Goal: Contribute content

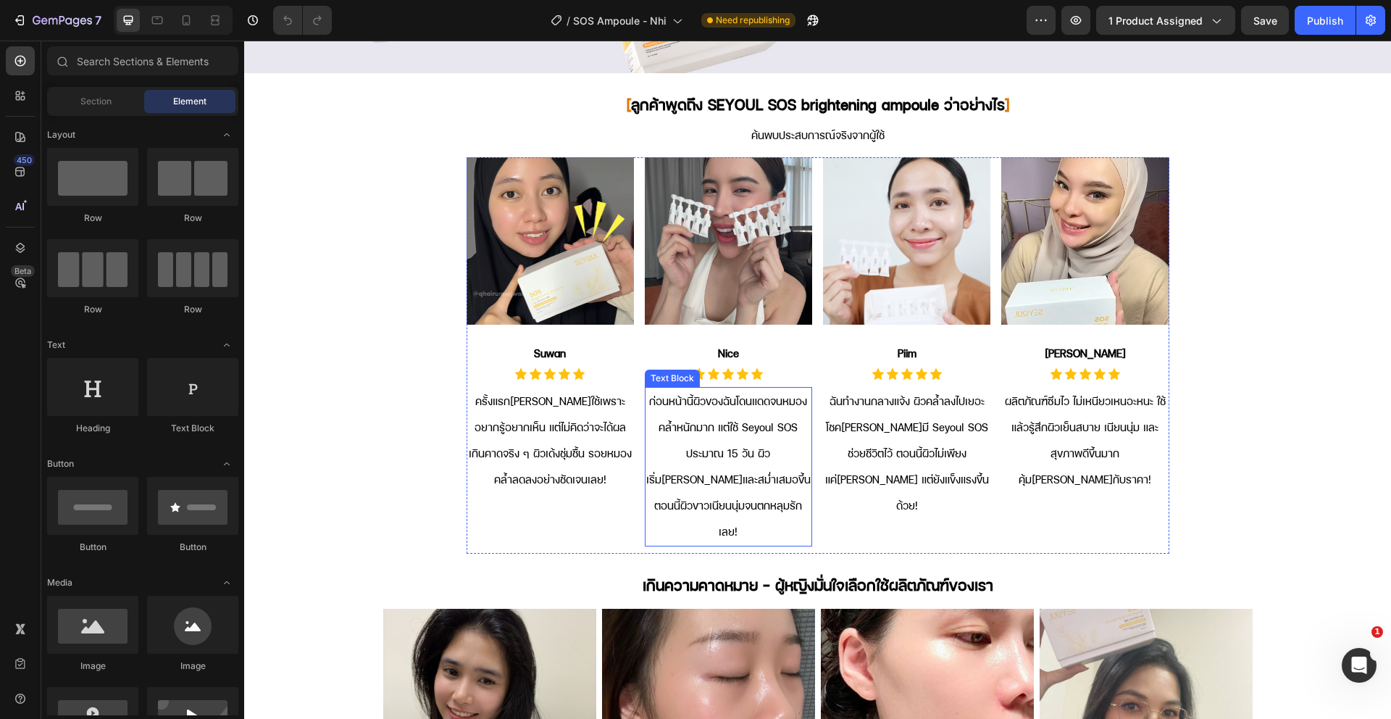
scroll to position [3195, 0]
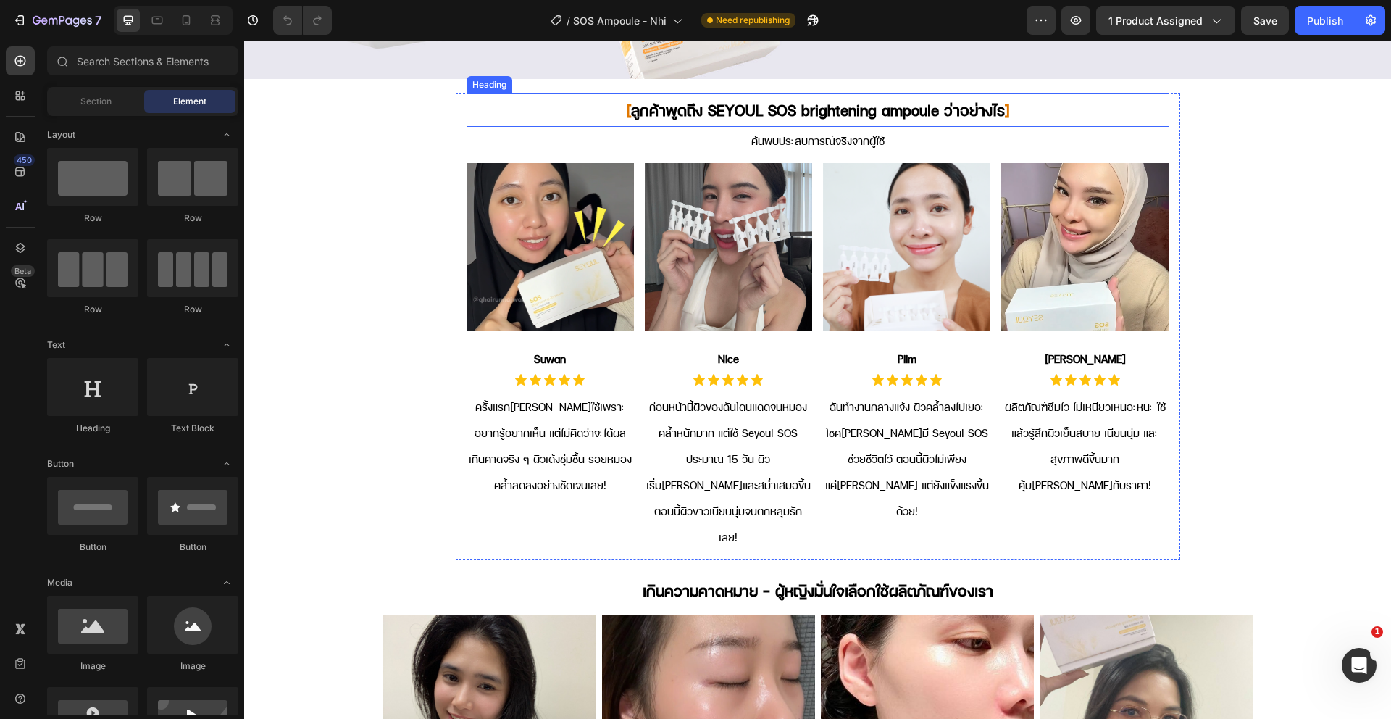
click at [818, 115] on h2 "[ ลูกค้าพูดถึง SEYOUL SOS brightening ampoule ว่าอย่างไร ]" at bounding box center [818, 109] width 703 height 33
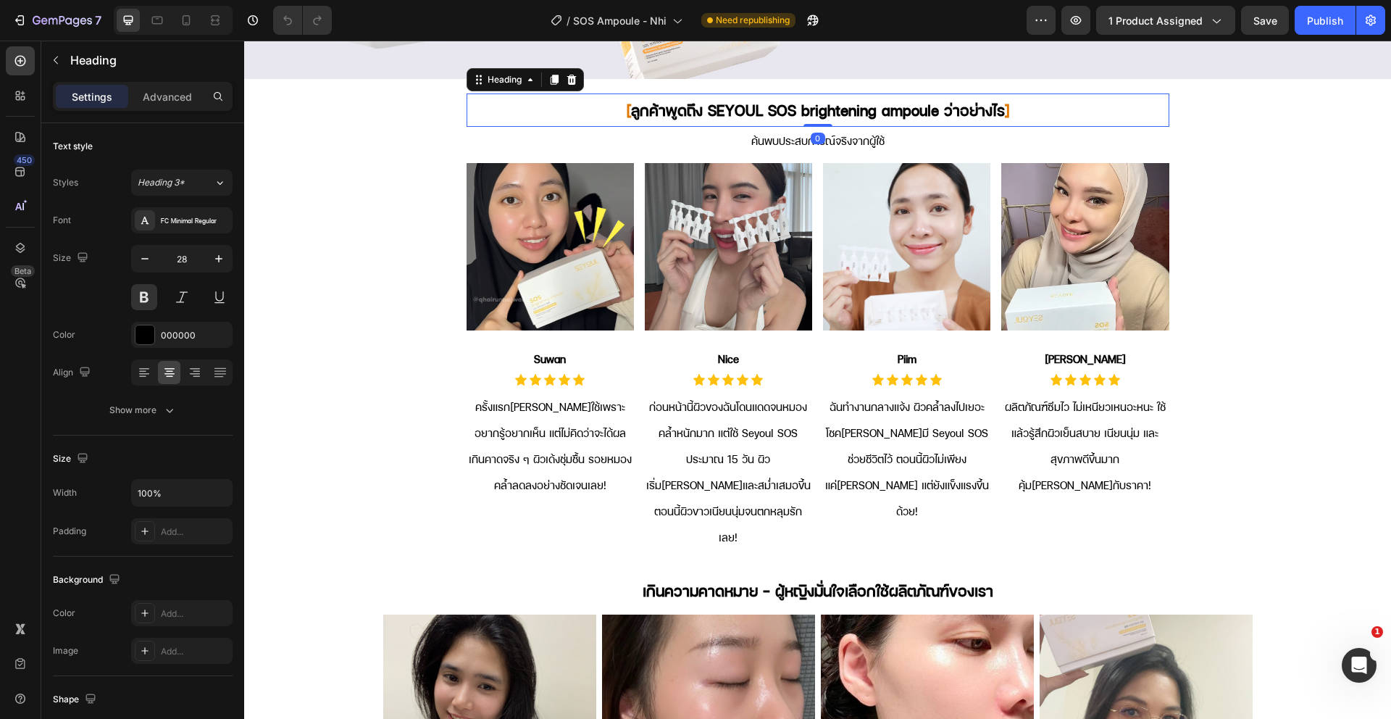
click at [818, 114] on h2 "[ ลูกค้าพูดถึง SEYOUL SOS brightening ampoule ว่าอย่างไร ]" at bounding box center [818, 109] width 703 height 33
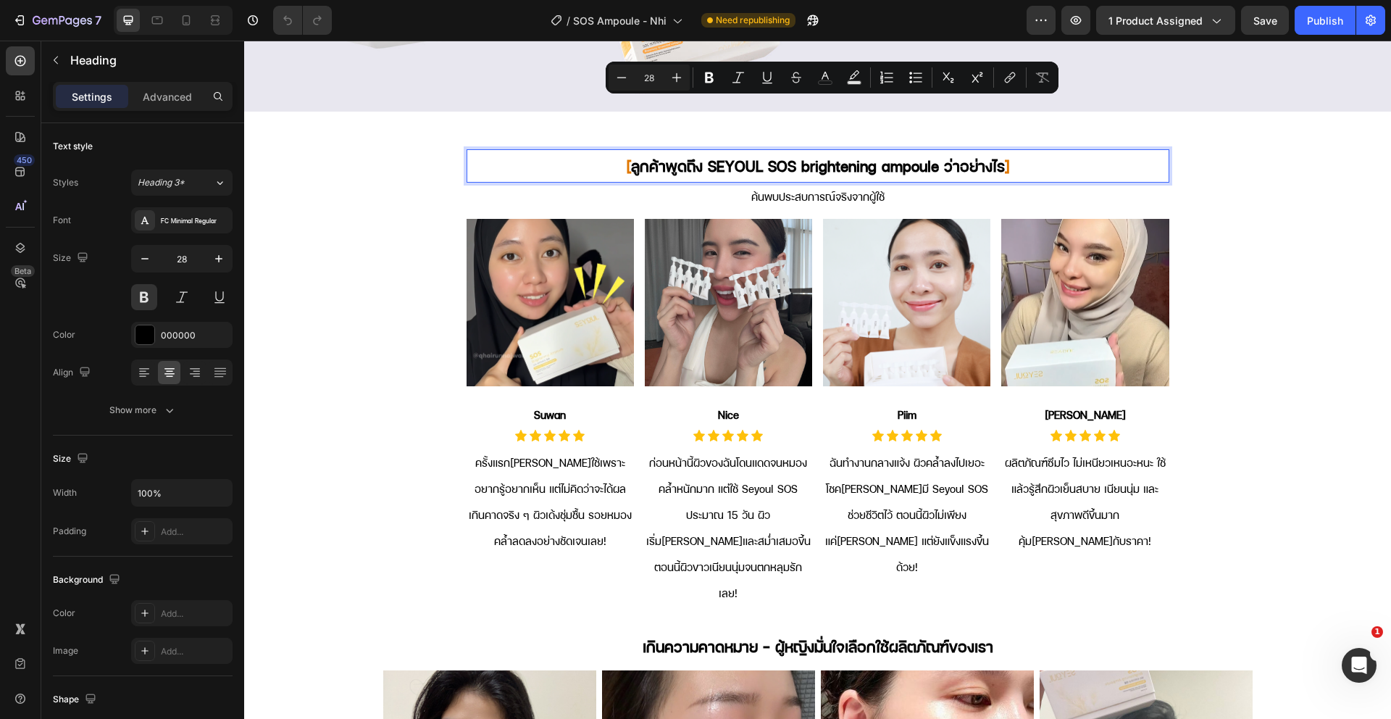
click at [947, 151] on p "[ ลูกค้าพูดถึง SEYOUL SOS brightening ampoule ว่าอย่างไร ]" at bounding box center [818, 166] width 700 height 30
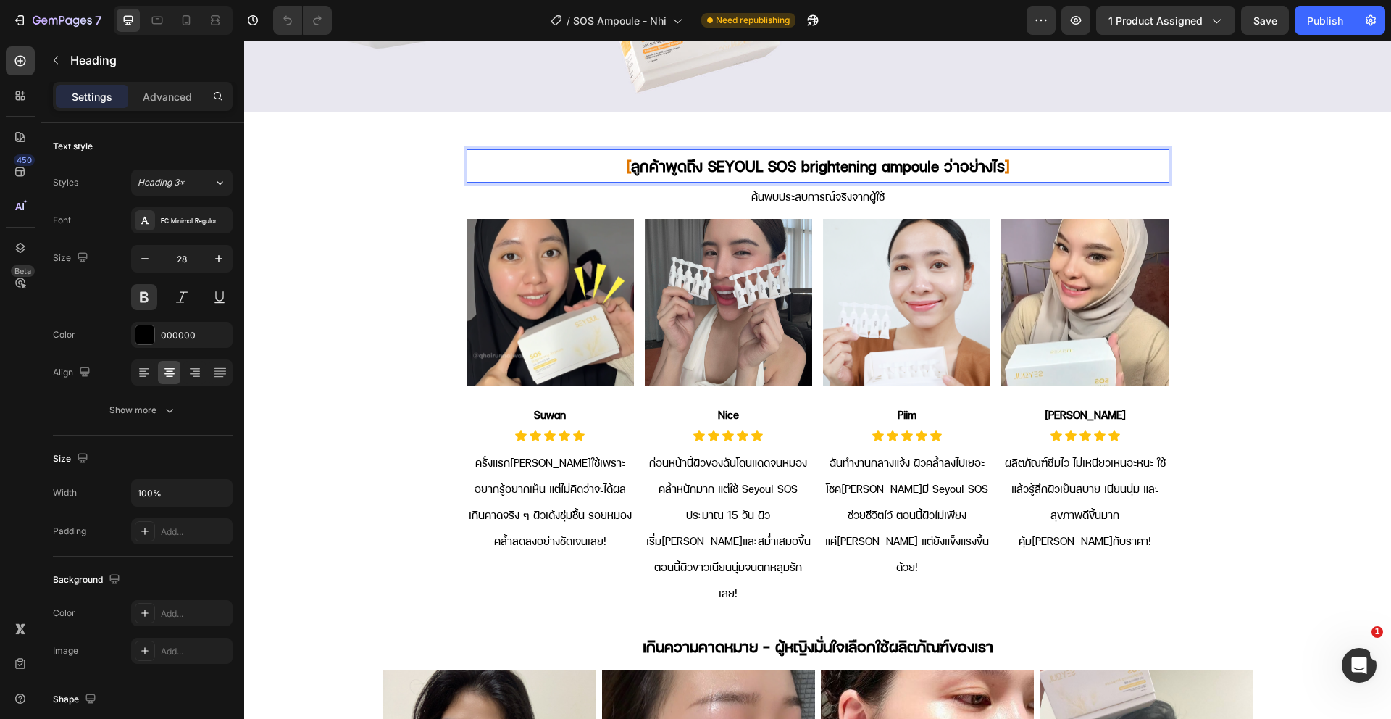
click at [997, 151] on p "[ ลูกค้าพูดถึง SEYOUL SOS brightening ampoule ว่าอย่างไร ]" at bounding box center [818, 166] width 700 height 30
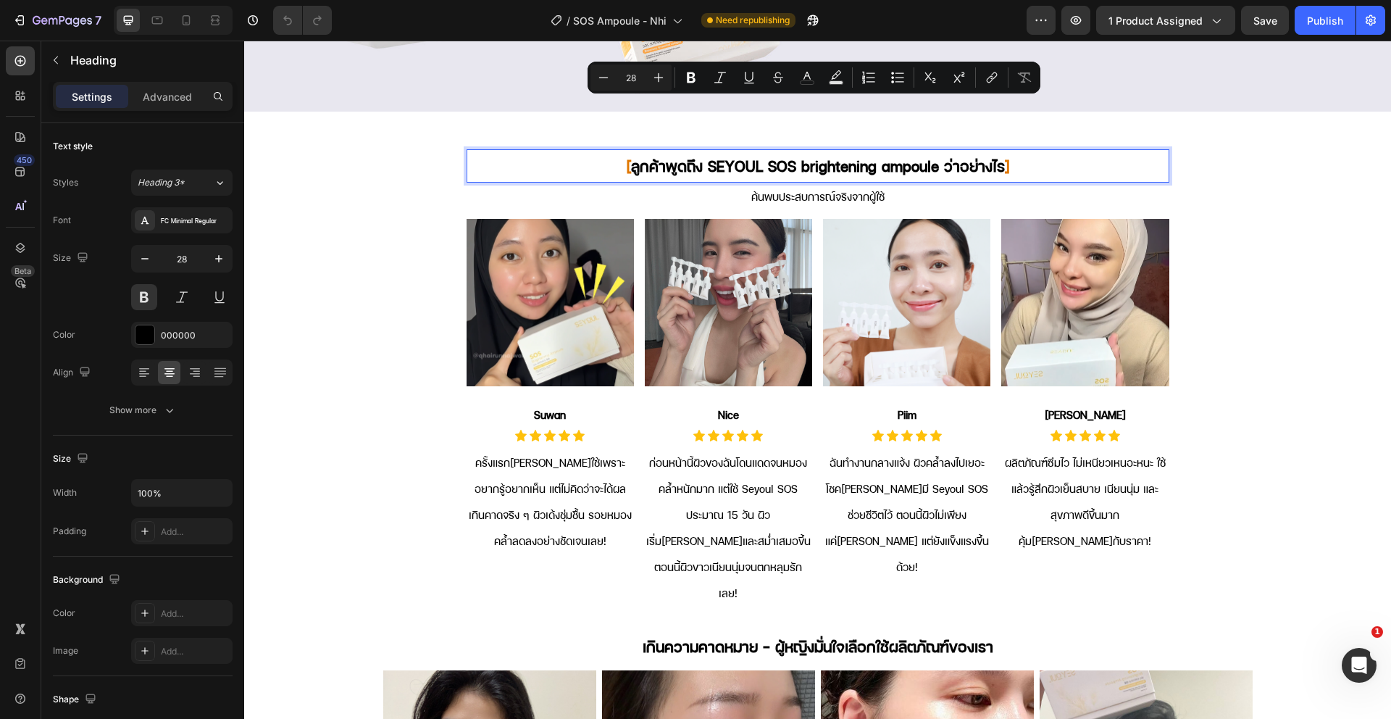
drag, startPoint x: 997, startPoint y: 109, endPoint x: 635, endPoint y: 105, distance: 361.6
click at [635, 151] on p "[ ลูกค้าพูดถึง SEYOUL SOS brightening ampoule ว่าอย่างไร ]" at bounding box center [818, 166] width 700 height 30
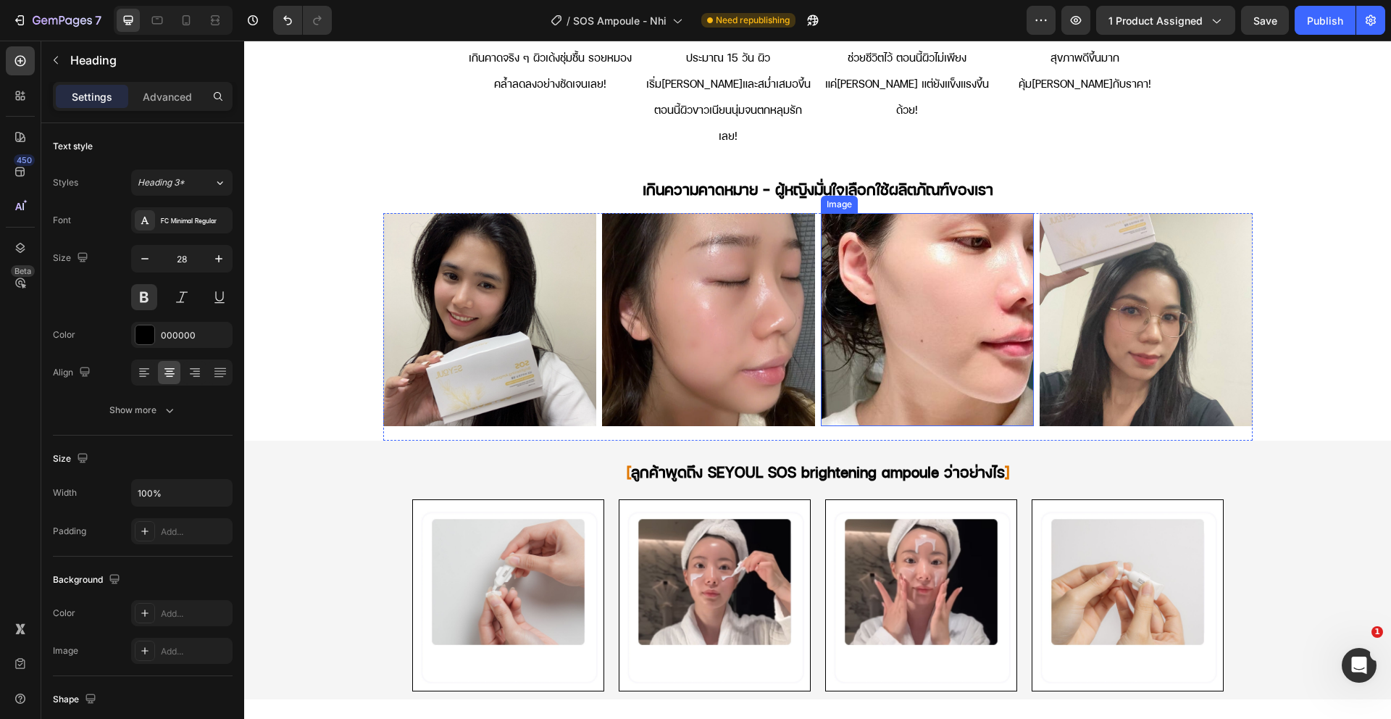
scroll to position [3598, 0]
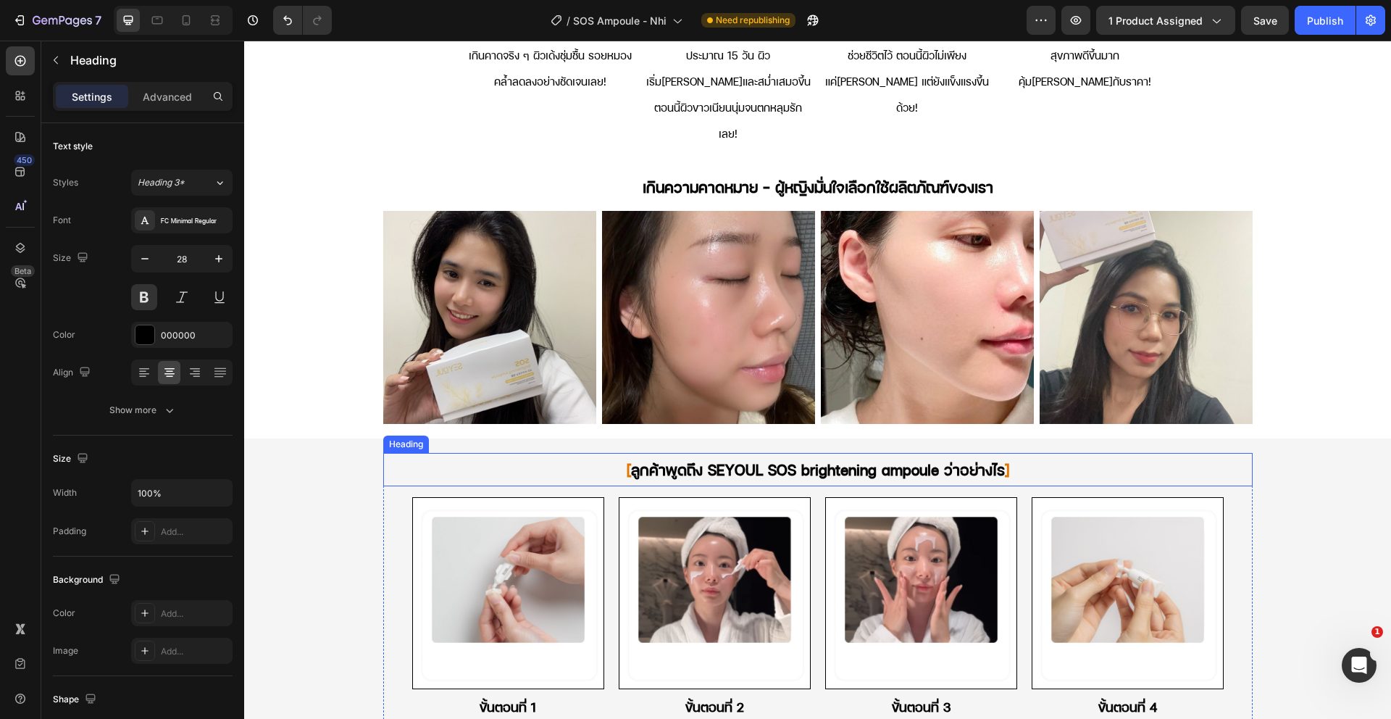
click at [893, 453] on h2 "[ ลูกค้าพูดถึง SEYOUL SOS brightening ampoule ว่าอย่างไร ]" at bounding box center [817, 469] width 869 height 33
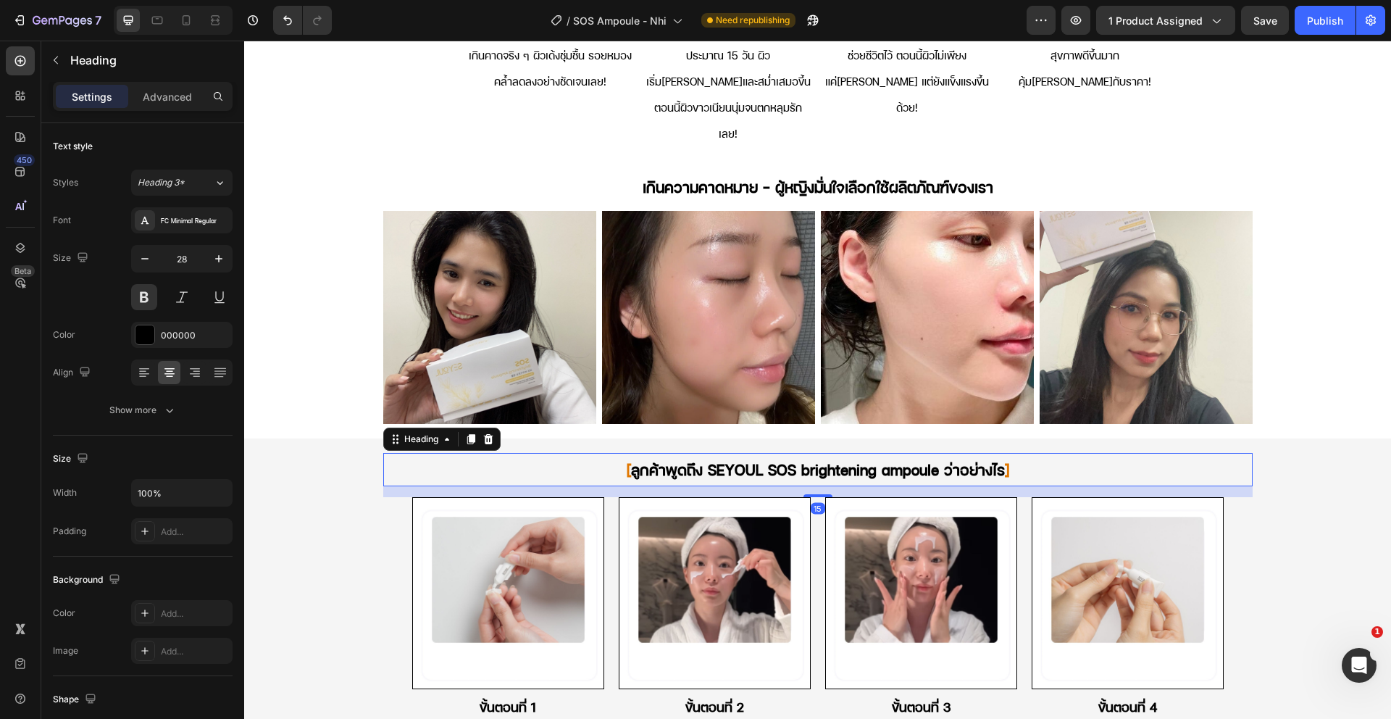
click at [893, 453] on h2 "[ ลูกค้าพูดถึง SEYOUL SOS brightening ampoule ว่าอย่างไร ]" at bounding box center [817, 469] width 869 height 33
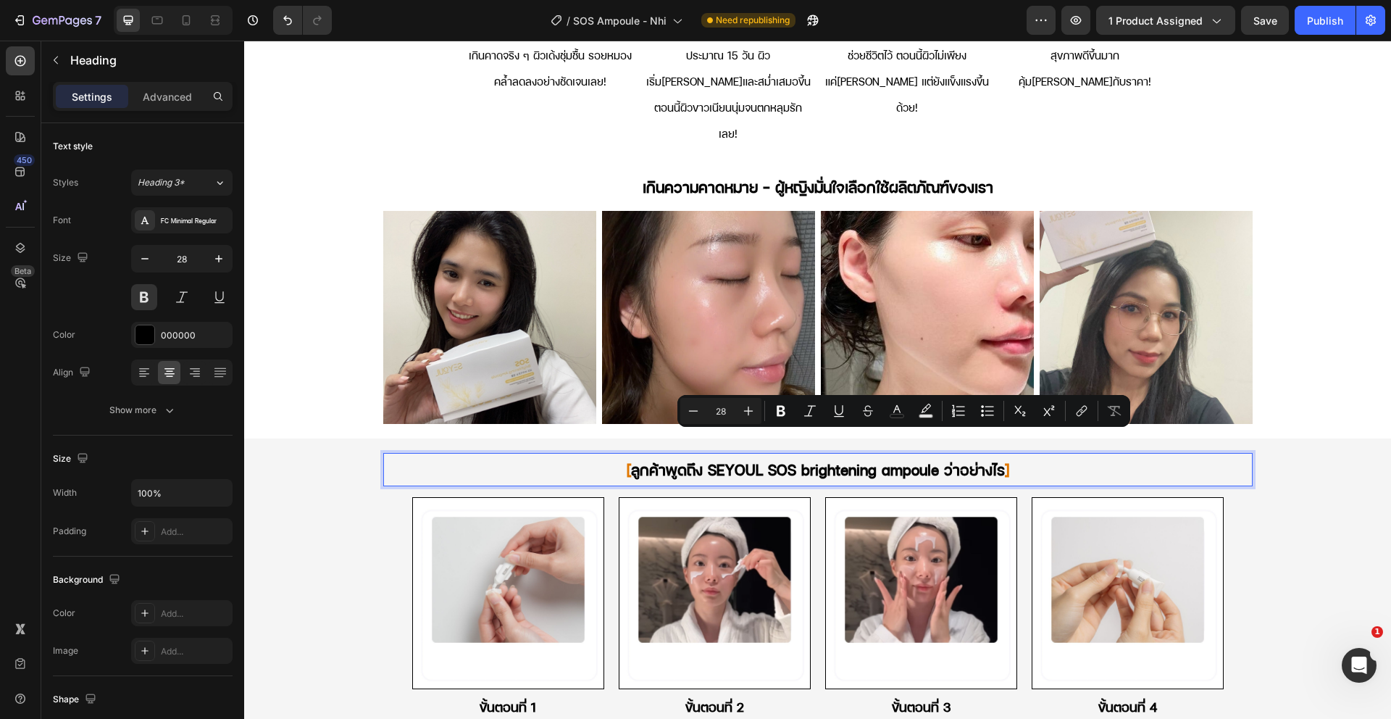
click at [806, 454] on p "[ ลูกค้าพูดถึง SEYOUL SOS brightening ampoule ว่าอย่างไร ]" at bounding box center [818, 469] width 867 height 30
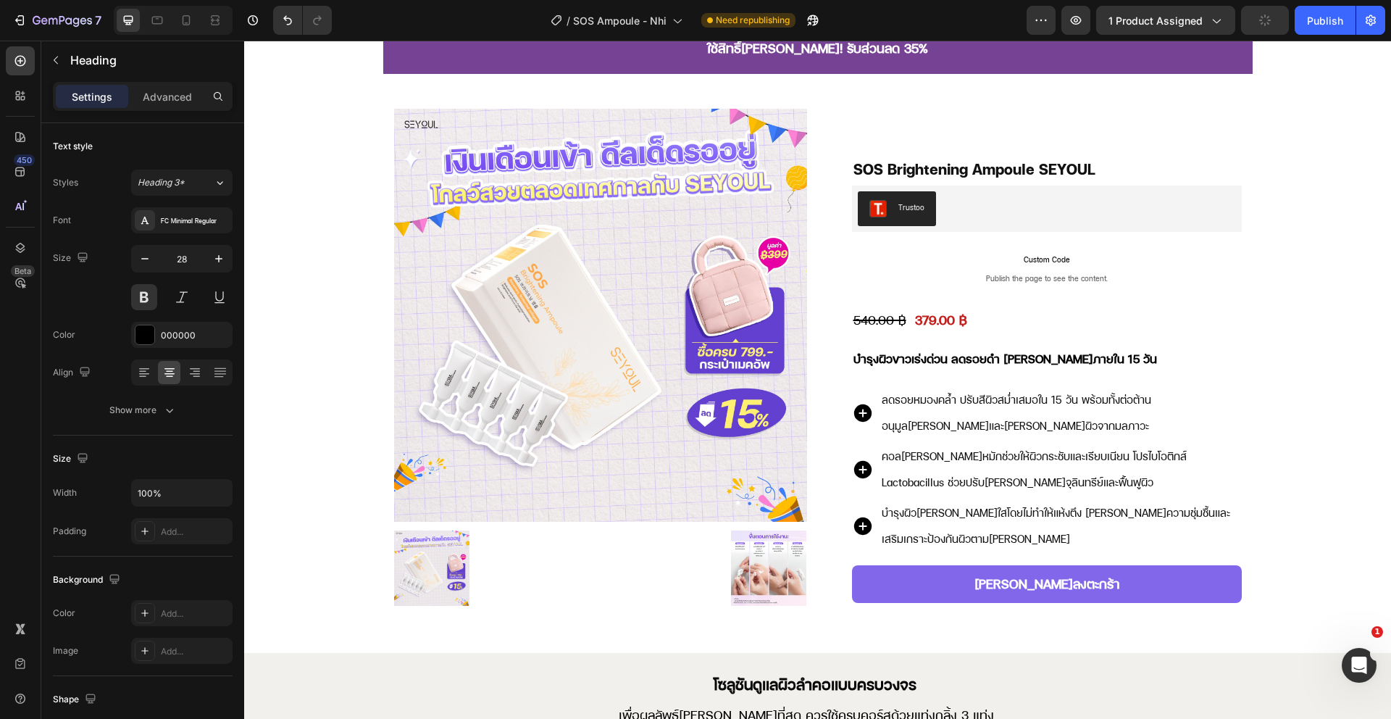
scroll to position [0, 0]
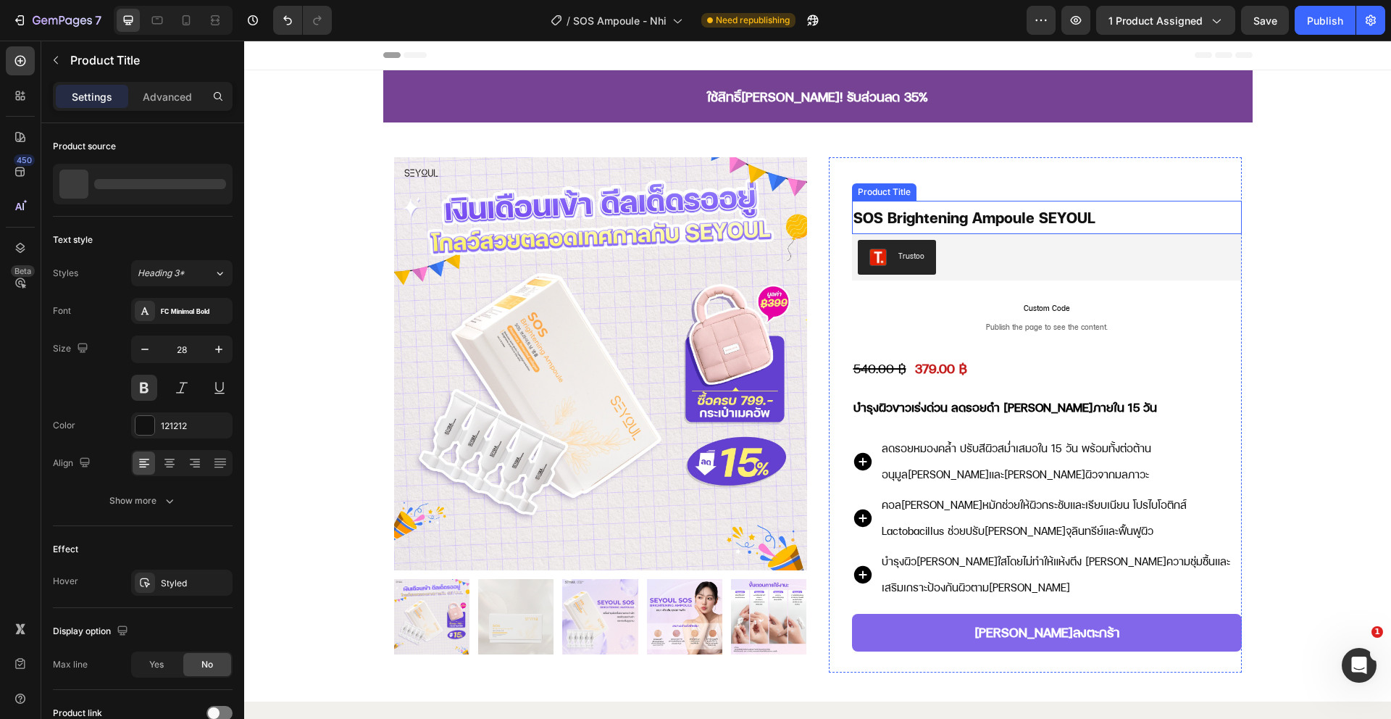
click at [892, 217] on h1 "SOS Brightening Ampoule SEYOUL" at bounding box center [1047, 217] width 390 height 33
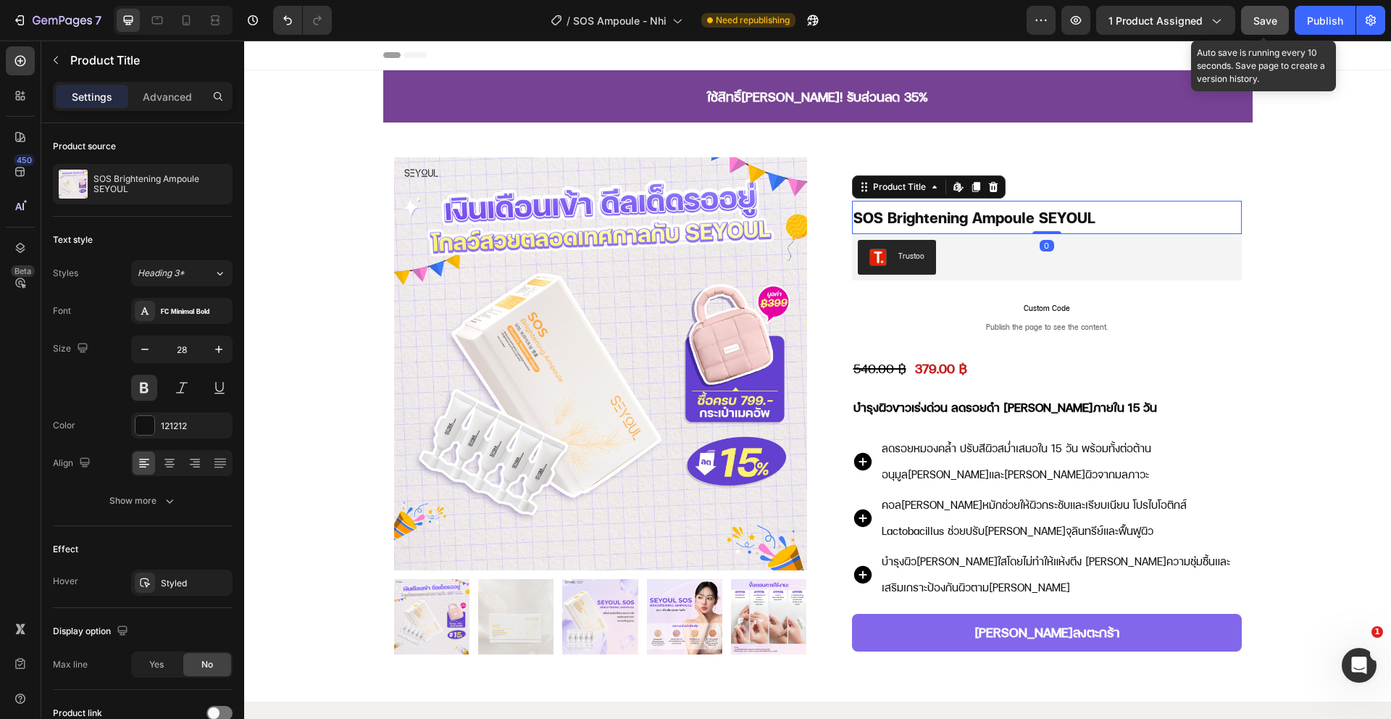
click at [1279, 22] on button "Save" at bounding box center [1265, 20] width 48 height 29
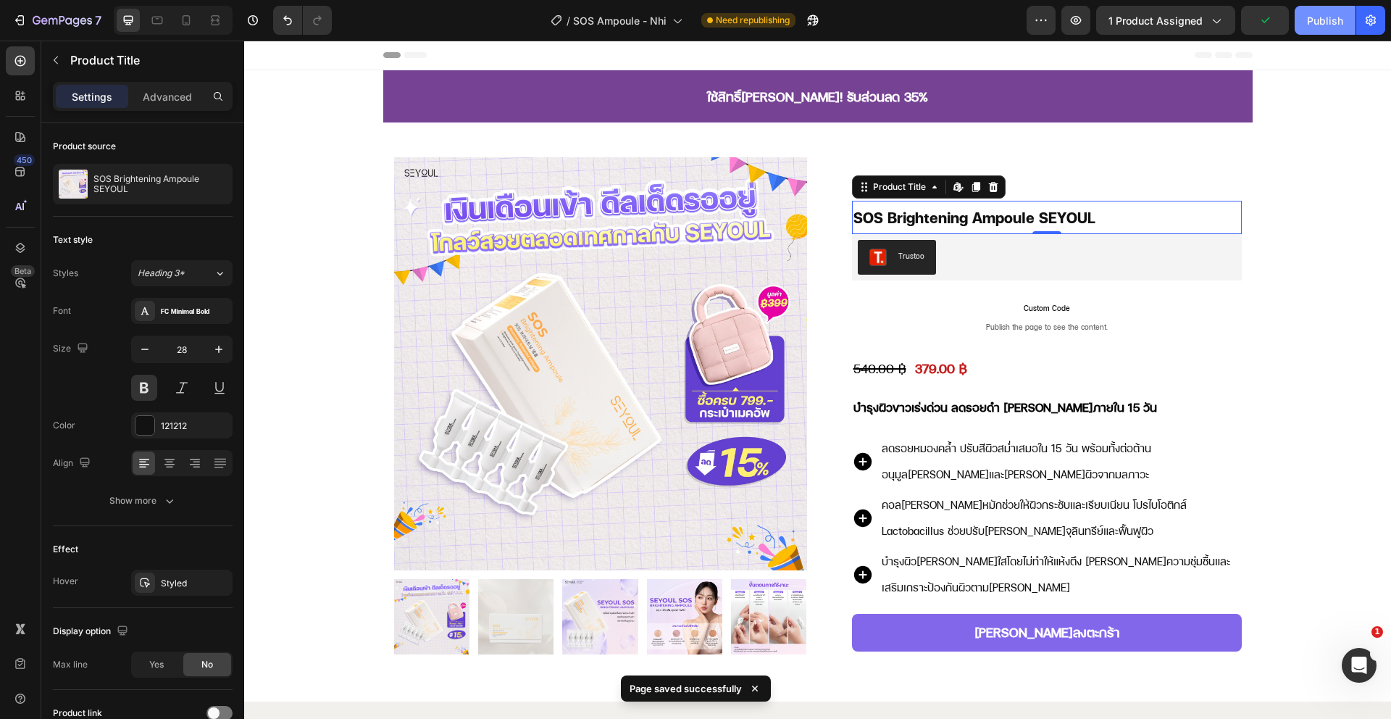
click at [1338, 24] on div "Publish" at bounding box center [1325, 20] width 36 height 15
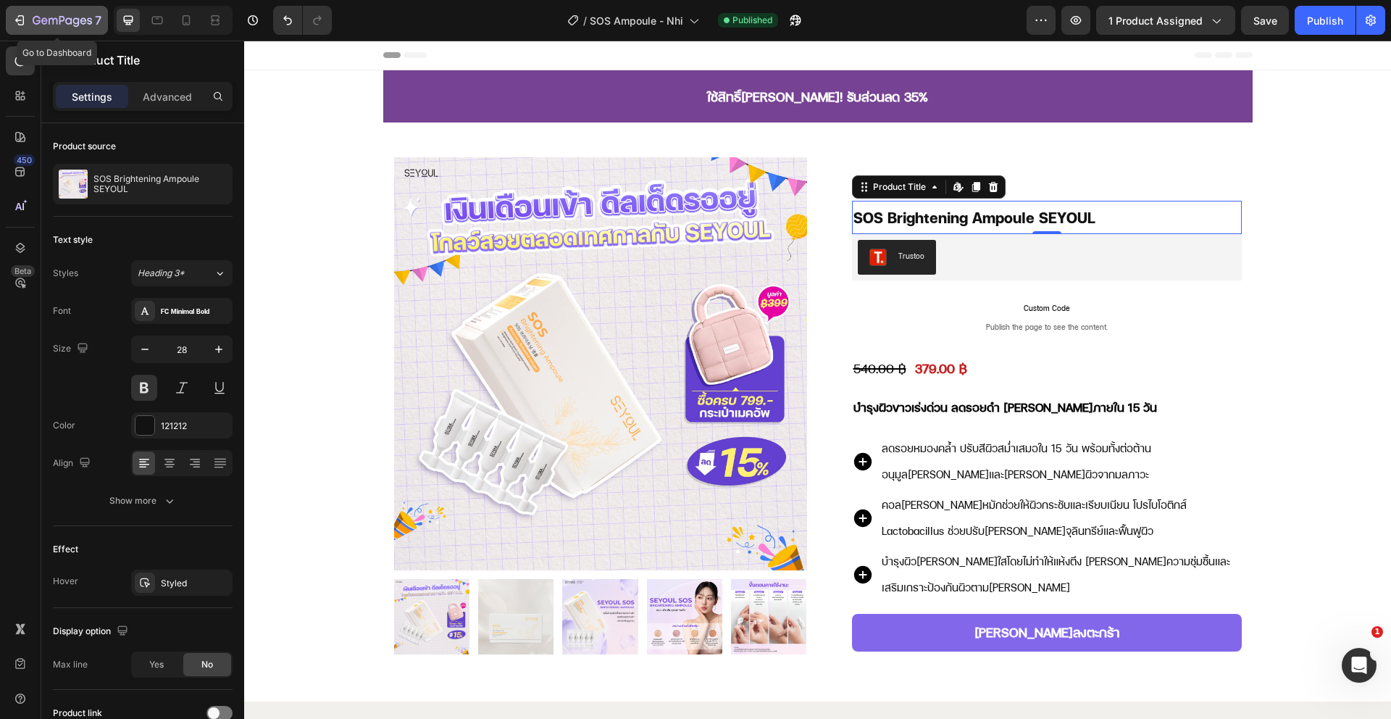
click at [87, 19] on icon "button" at bounding box center [62, 21] width 59 height 12
